Goal: Task Accomplishment & Management: Manage account settings

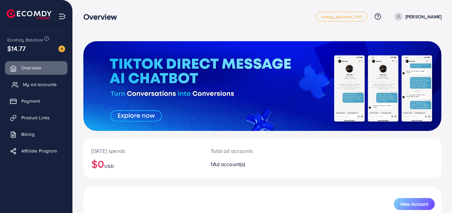
click at [48, 86] on span "My ad accounts" at bounding box center [40, 84] width 34 height 7
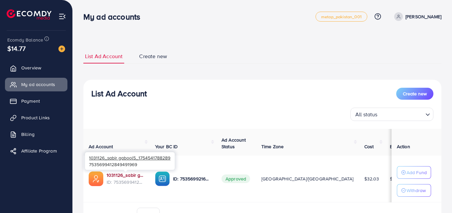
click at [115, 175] on link "1031126_sabir gabool5_1754541788289" at bounding box center [126, 175] width 38 height 7
click at [123, 174] on link "1031126_sabir gabool5_1754541788289" at bounding box center [126, 175] width 38 height 7
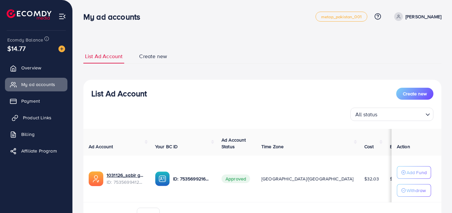
click at [39, 117] on span "Product Links" at bounding box center [37, 117] width 29 height 7
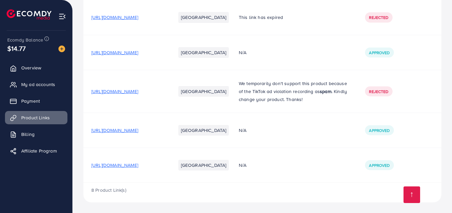
scroll to position [277, 0]
click at [138, 166] on span "[URL][DOMAIN_NAME]" at bounding box center [114, 165] width 47 height 7
click at [138, 165] on span "[URL][DOMAIN_NAME]" at bounding box center [114, 165] width 47 height 7
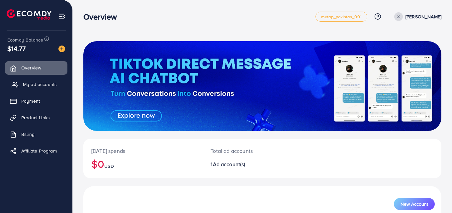
click at [38, 85] on span "My ad accounts" at bounding box center [40, 84] width 34 height 7
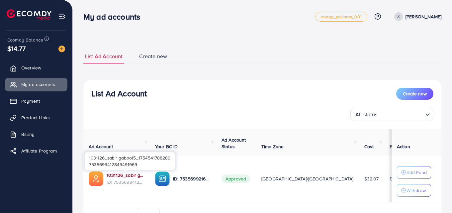
click at [123, 176] on link "1031126_sabir gabool5_1754541788289" at bounding box center [126, 175] width 38 height 7
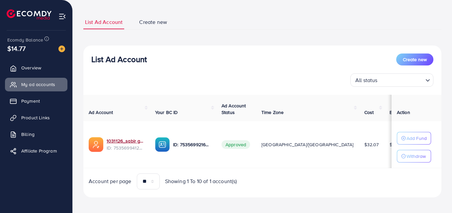
scroll to position [39, 0]
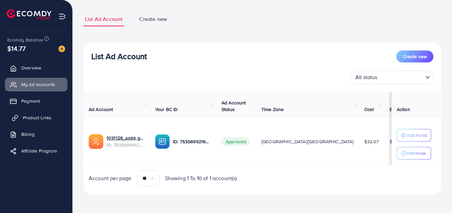
click at [44, 120] on span "Product Links" at bounding box center [37, 117] width 29 height 7
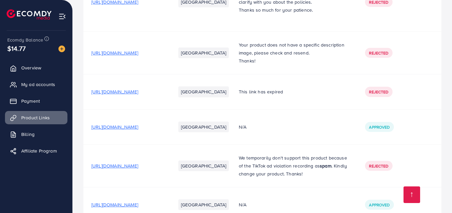
scroll to position [277, 0]
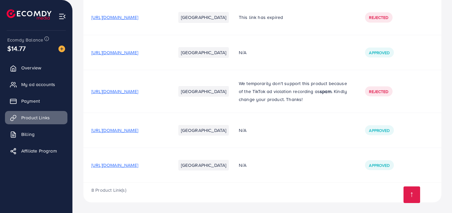
click at [138, 167] on span "[URL][DOMAIN_NAME]" at bounding box center [114, 165] width 47 height 7
click at [138, 49] on span "[URL][DOMAIN_NAME]" at bounding box center [114, 52] width 47 height 7
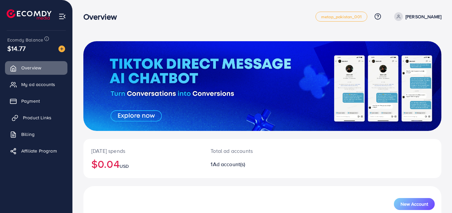
click at [43, 116] on span "Product Links" at bounding box center [37, 117] width 29 height 7
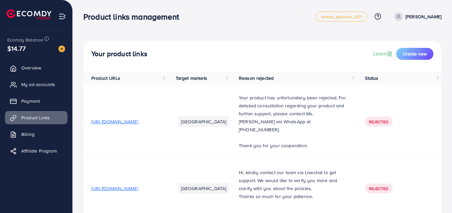
scroll to position [186, 0]
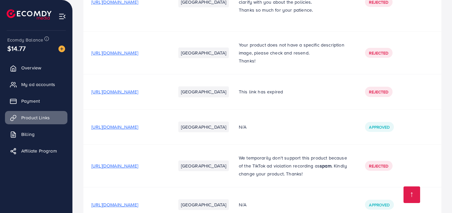
click at [450, 197] on div "Your product links Learn Create new Product URLs Target markets Reason rejected…" at bounding box center [262, 51] width 379 height 474
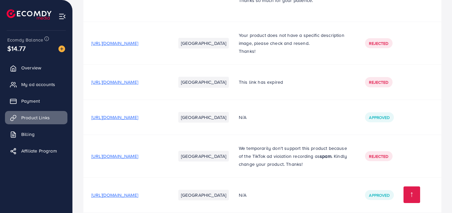
scroll to position [277, 0]
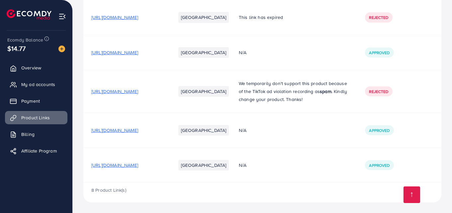
click at [138, 164] on span "[URL][DOMAIN_NAME]" at bounding box center [114, 165] width 47 height 7
drag, startPoint x: 92, startPoint y: 80, endPoint x: 86, endPoint y: 65, distance: 15.5
click at [86, 70] on td "[URL][DOMAIN_NAME]" at bounding box center [125, 91] width 84 height 43
click at [33, 88] on link "My ad accounts" at bounding box center [36, 84] width 62 height 13
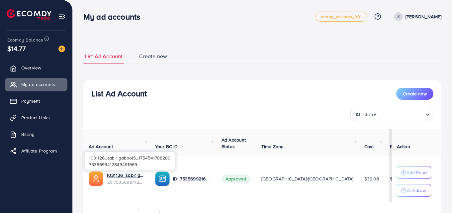
click at [123, 170] on div "1031126_sabir gabool5_1754541788289 7535699412849491969" at bounding box center [130, 161] width 90 height 22
click at [118, 175] on link "1031126_sabir gabool5_1754541788289" at bounding box center [126, 175] width 38 height 7
